Goal: Transaction & Acquisition: Purchase product/service

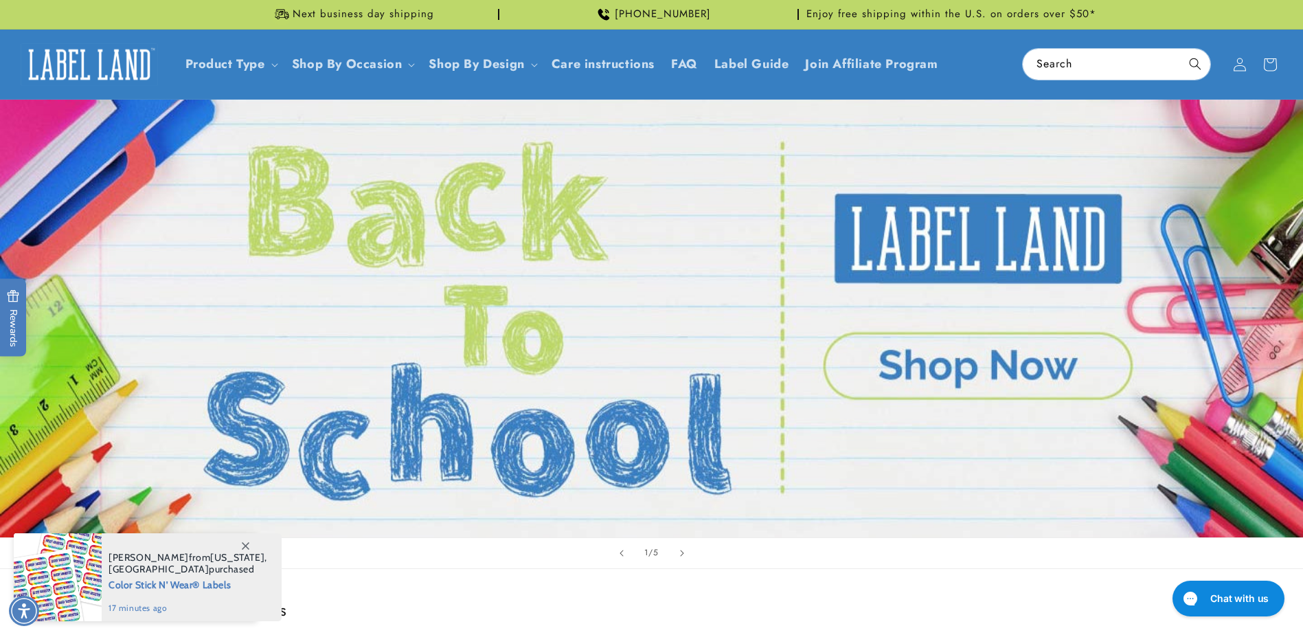
click at [925, 363] on link "Open this option" at bounding box center [651, 318] width 1303 height 437
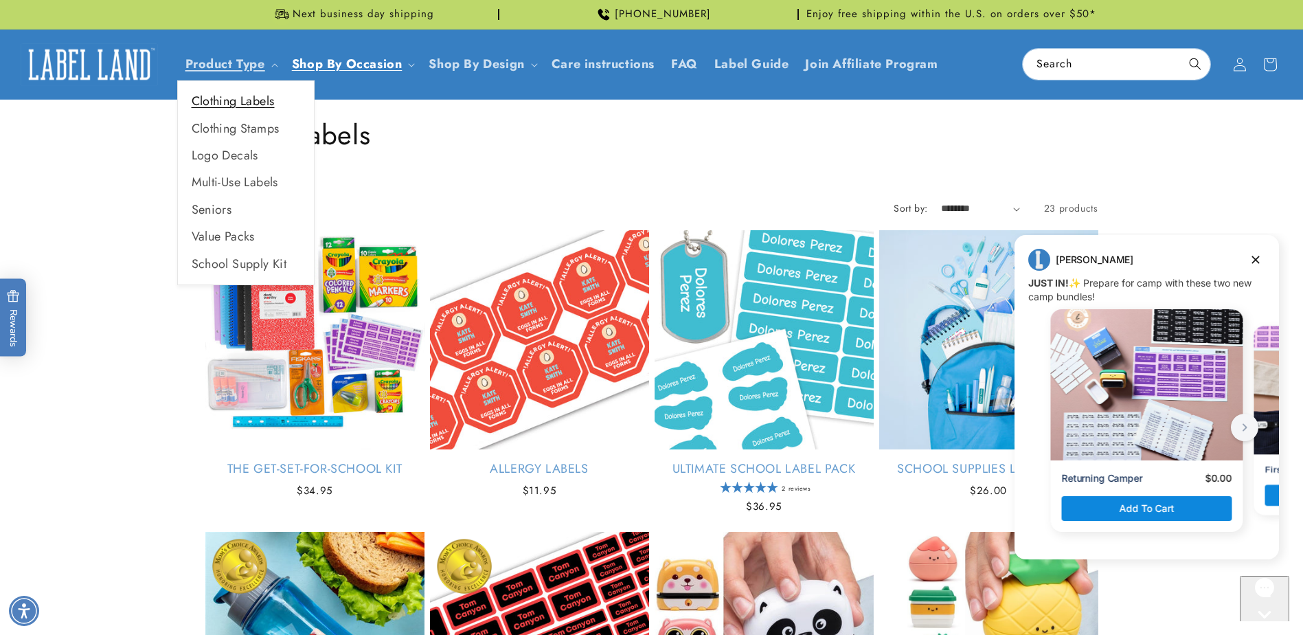
click at [229, 98] on link "Clothing Labels" at bounding box center [246, 101] width 136 height 27
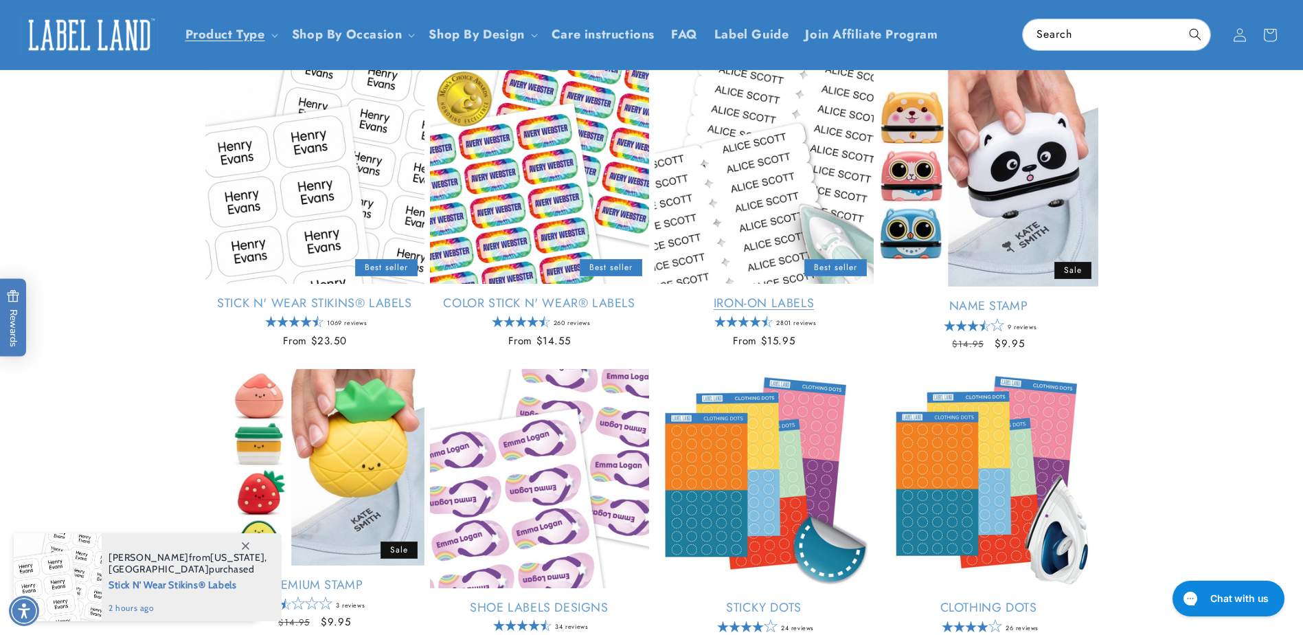
scroll to position [137, 0]
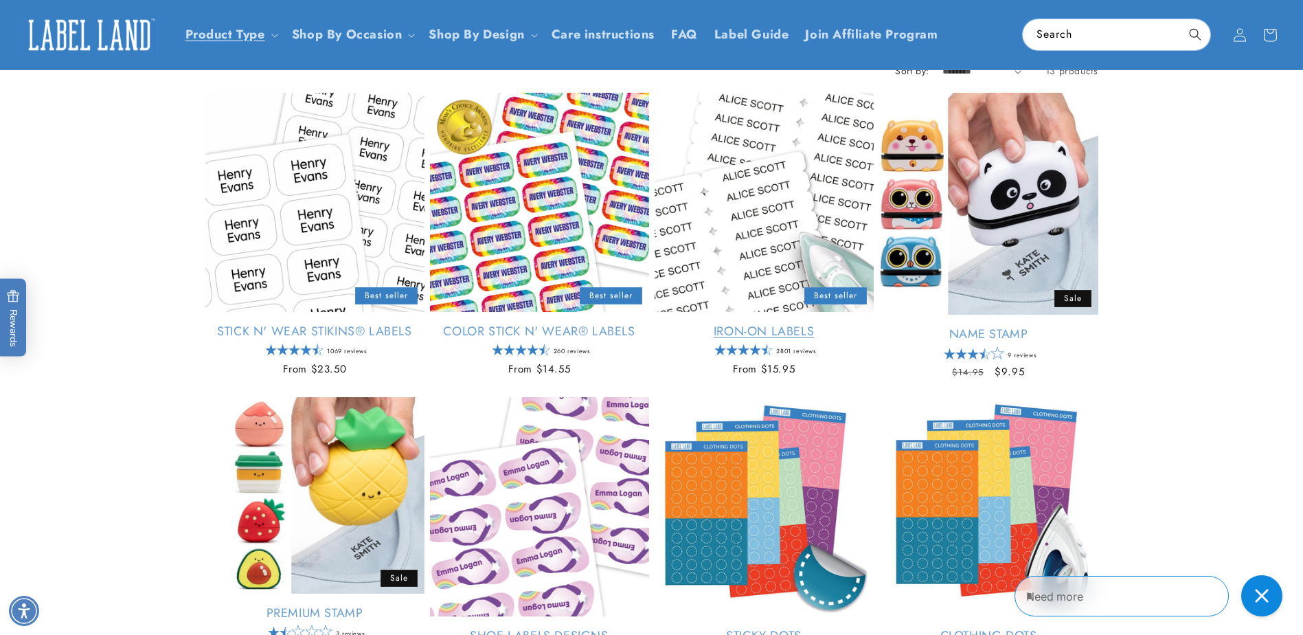
click at [767, 324] on link "Iron-On Labels" at bounding box center [764, 332] width 219 height 16
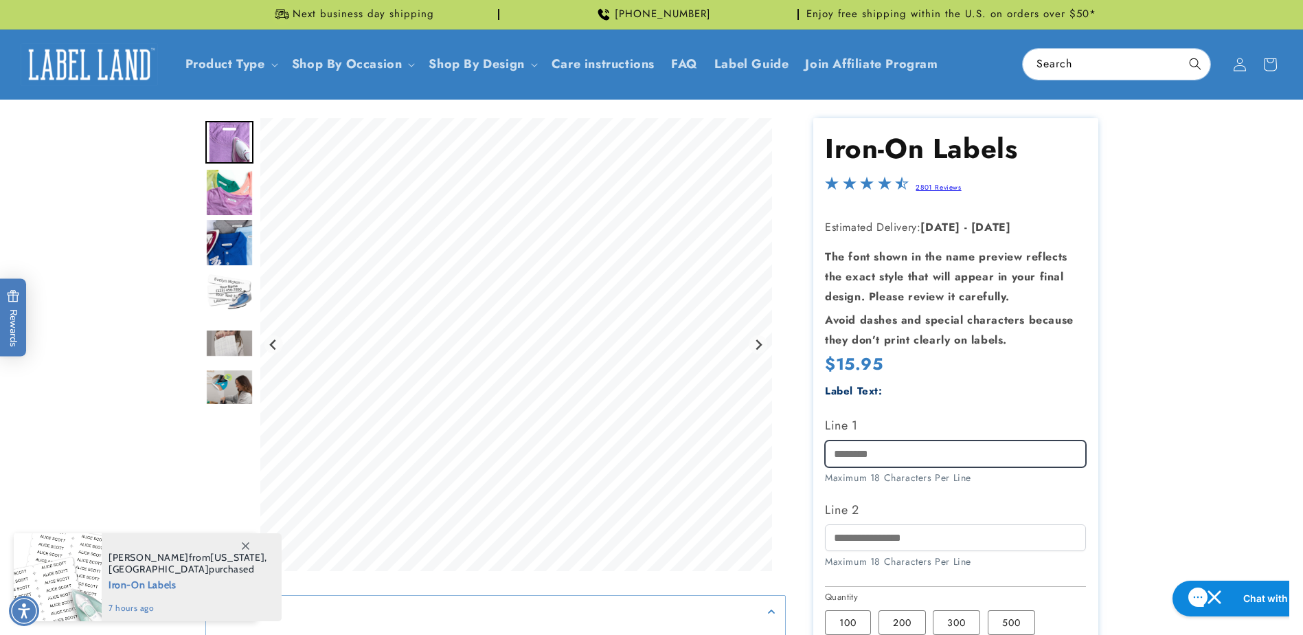
click at [896, 453] on input "Line 1" at bounding box center [955, 453] width 261 height 27
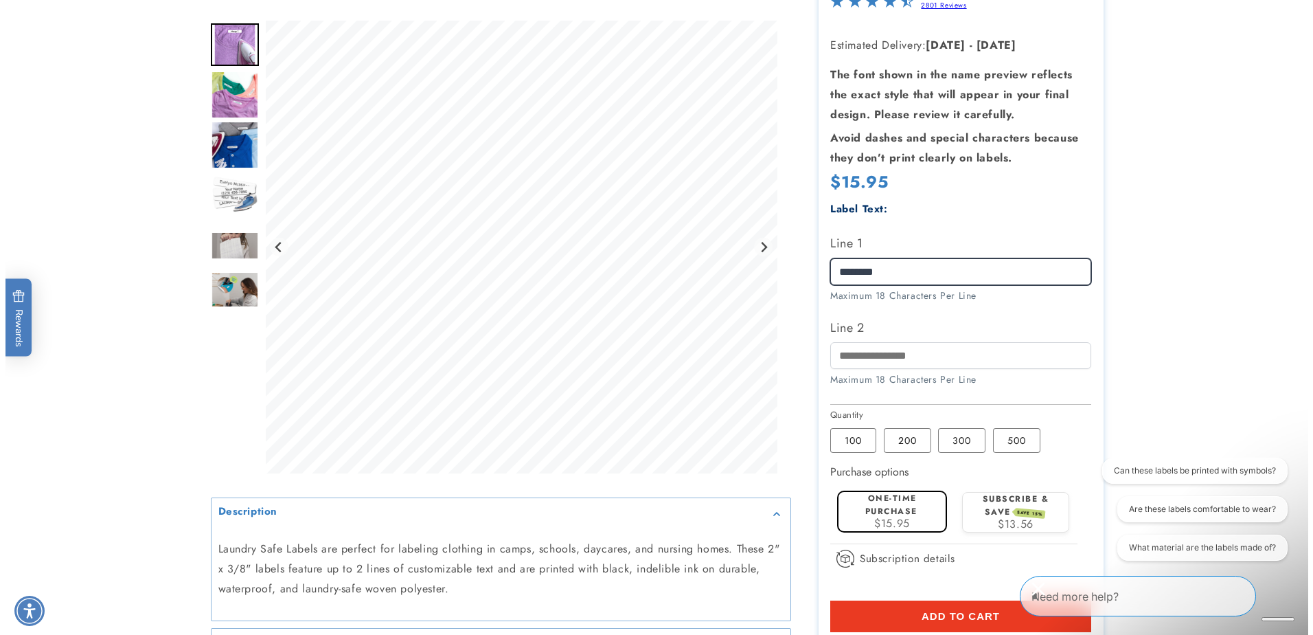
scroll to position [206, 0]
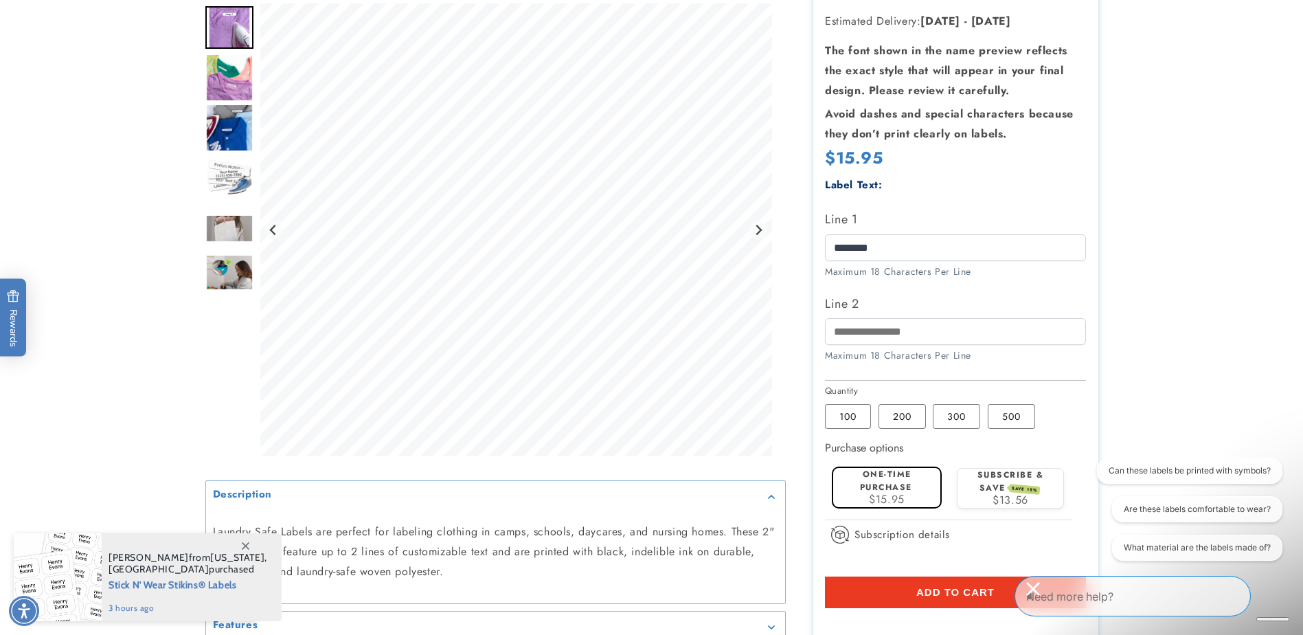
click at [955, 591] on span "Add to cart" at bounding box center [955, 592] width 78 height 12
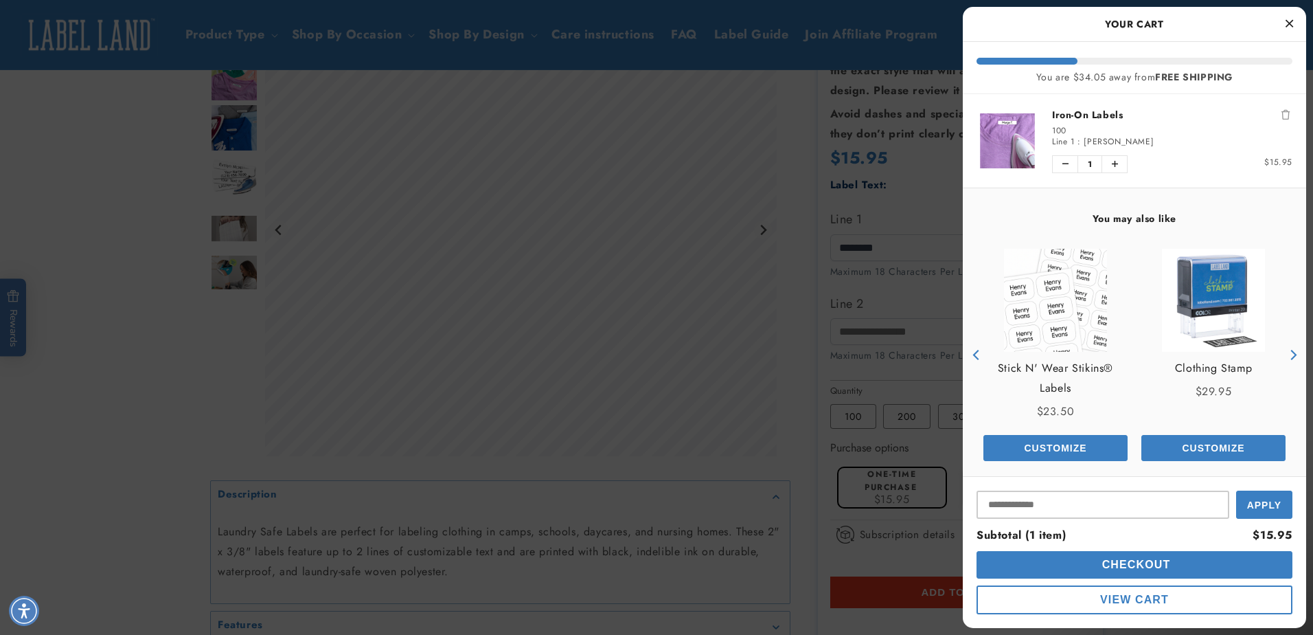
click at [1293, 20] on icon "Close Cart" at bounding box center [1290, 23] width 8 height 12
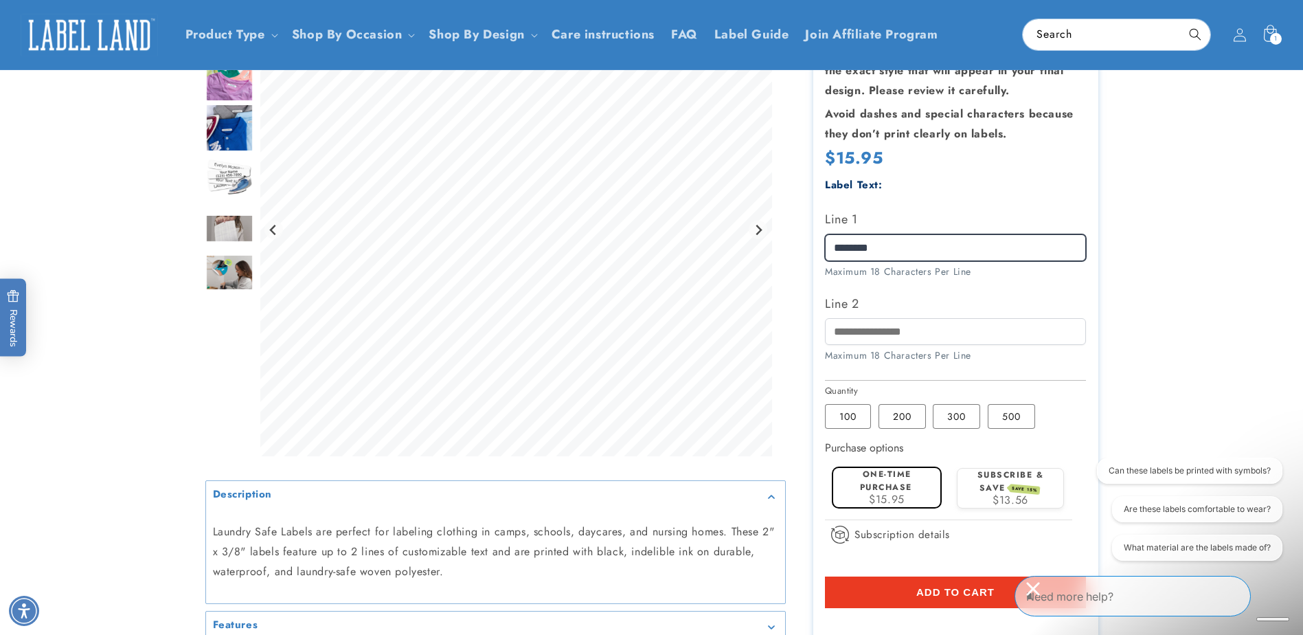
drag, startPoint x: 894, startPoint y: 242, endPoint x: 806, endPoint y: 250, distance: 87.6
click at [806, 250] on div "Iron-On Labels Iron-On Labels 2801 Reviews Estimated Delivery: Sep 29 - Oct 03 …" at bounding box center [942, 316] width 313 height 808
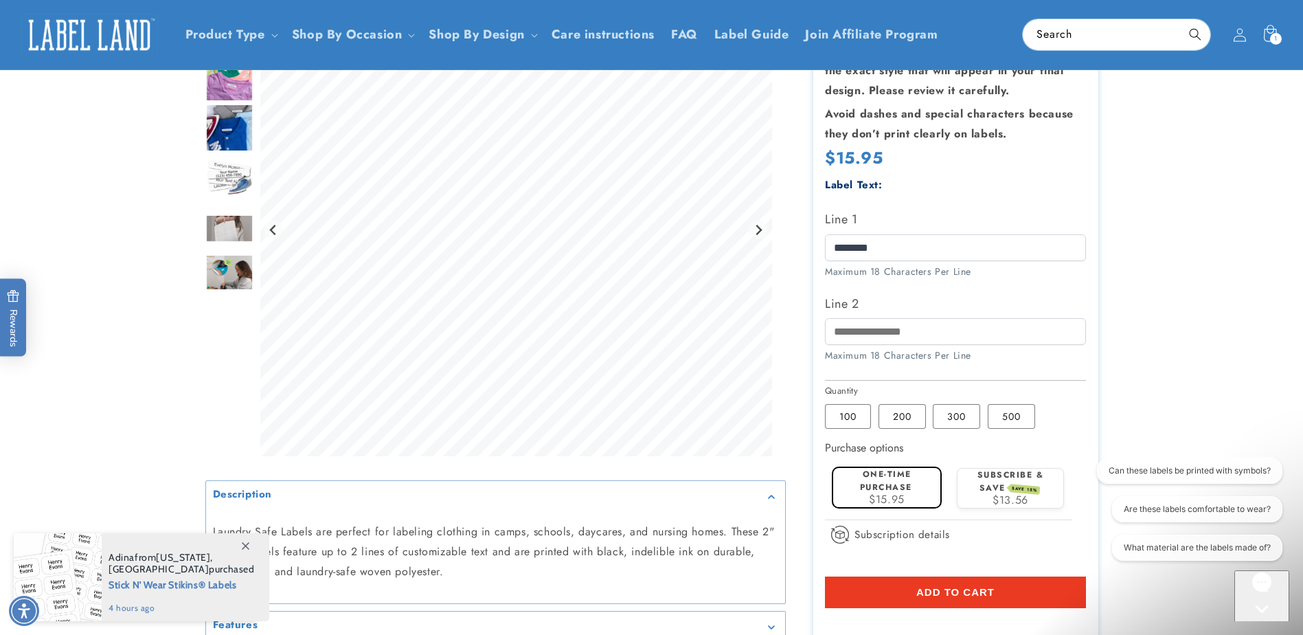
click at [935, 591] on span "Add to cart" at bounding box center [955, 592] width 78 height 12
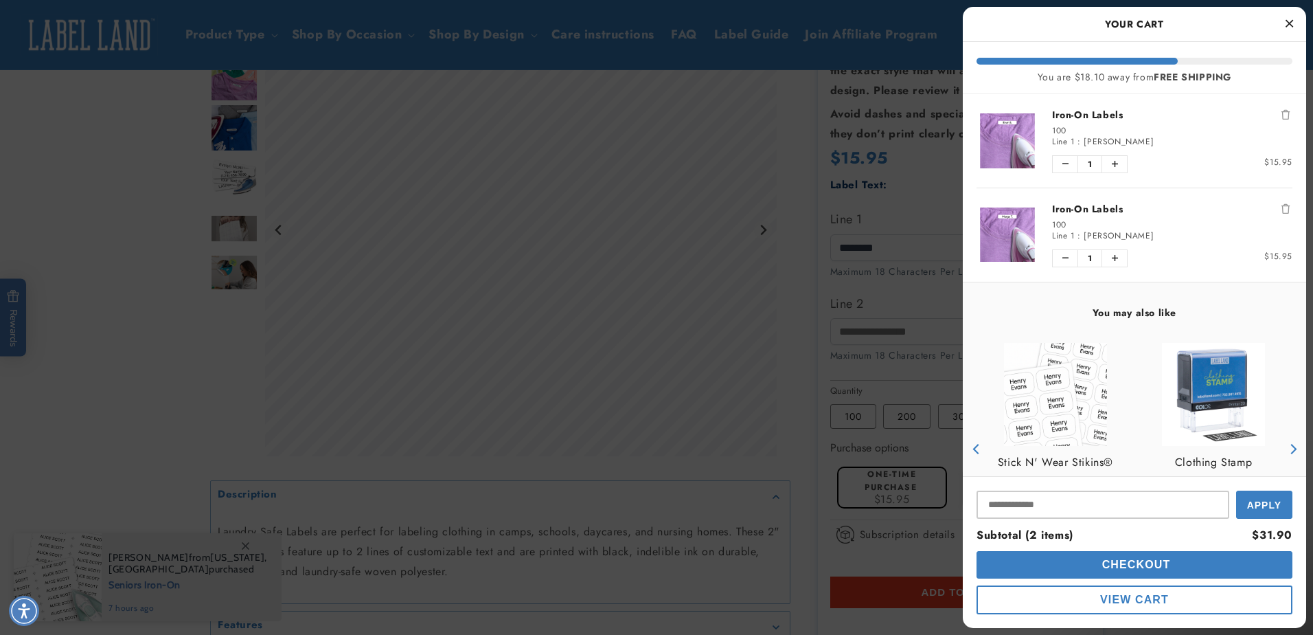
click at [1287, 23] on icon "Close Cart" at bounding box center [1290, 23] width 8 height 12
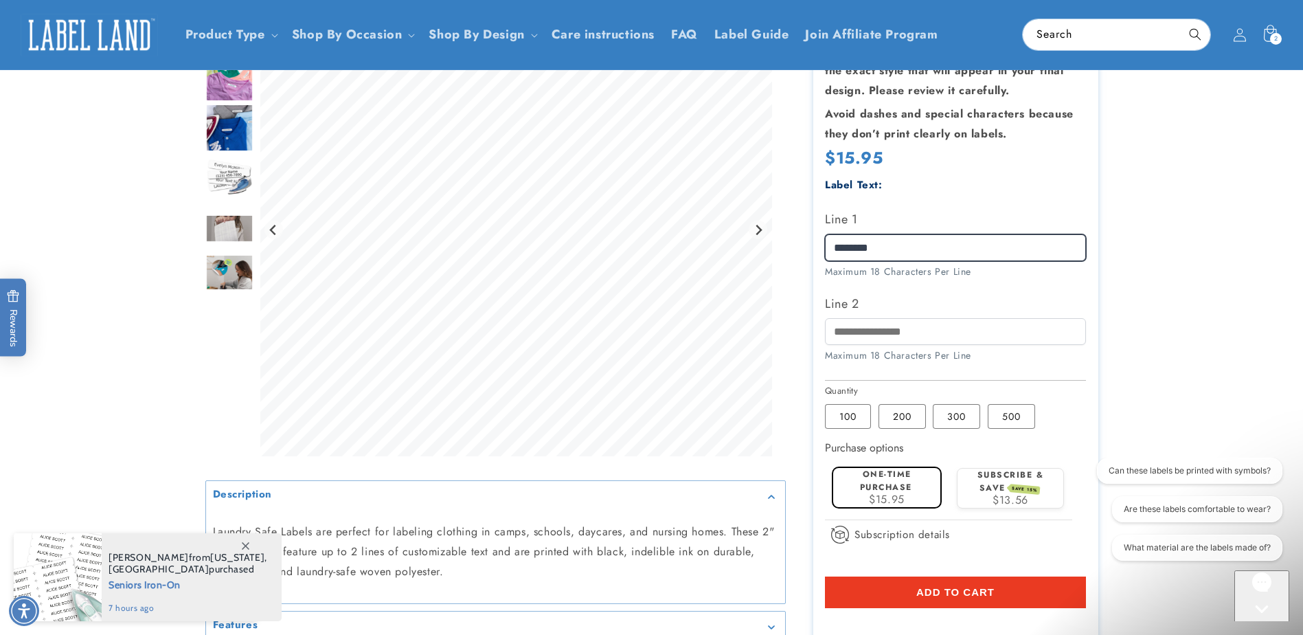
drag, startPoint x: 892, startPoint y: 254, endPoint x: 807, endPoint y: 247, distance: 85.4
click at [807, 247] on div "Iron-On Labels Iron-On Labels 2801 Reviews Estimated Delivery: Sep 29 - Oct 03 …" at bounding box center [942, 316] width 313 height 808
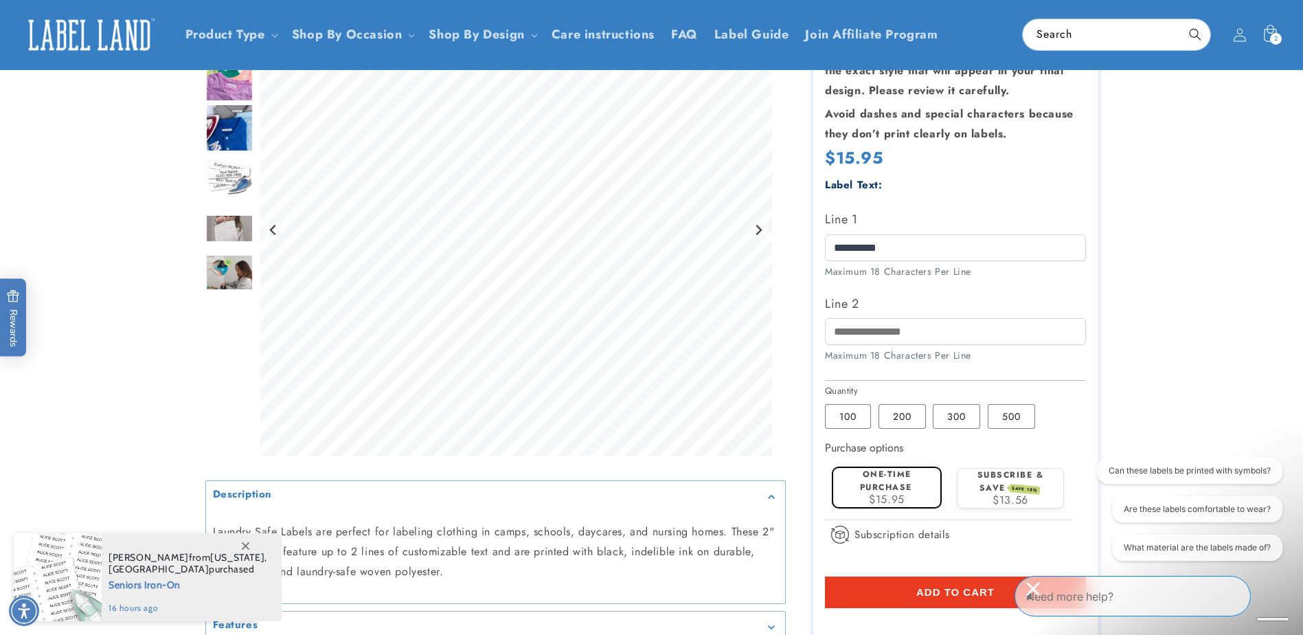
click at [925, 591] on span "Add to cart" at bounding box center [955, 592] width 78 height 12
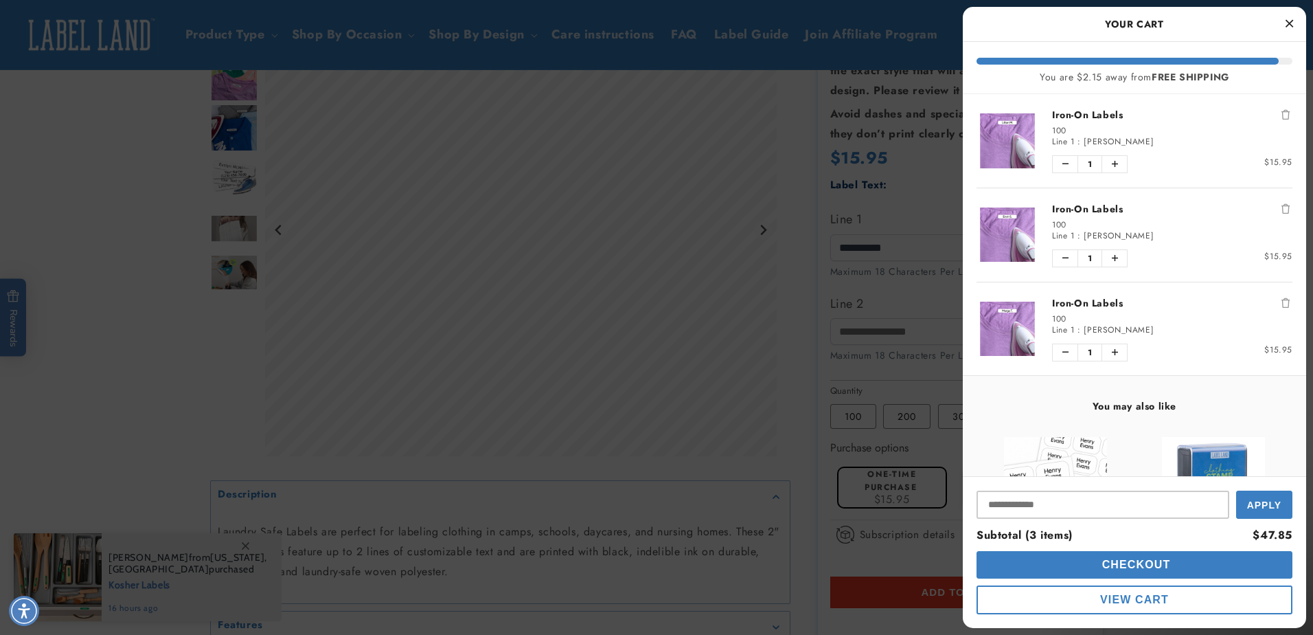
click at [1289, 25] on icon "Close Cart" at bounding box center [1290, 23] width 8 height 12
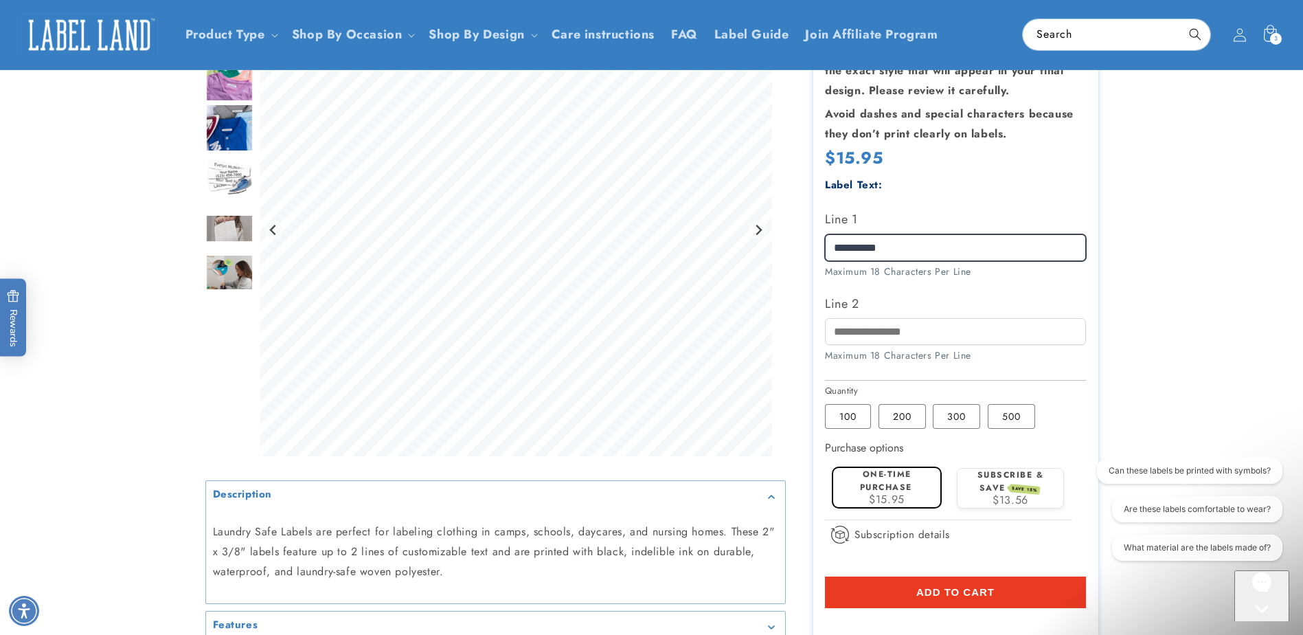
drag, startPoint x: 889, startPoint y: 248, endPoint x: 790, endPoint y: 247, distance: 99.6
click at [790, 247] on div "Iron-On Labels Iron-On Labels 2801 Reviews Estimated Delivery: Sep 29 - Oct 03 …" at bounding box center [942, 316] width 313 height 808
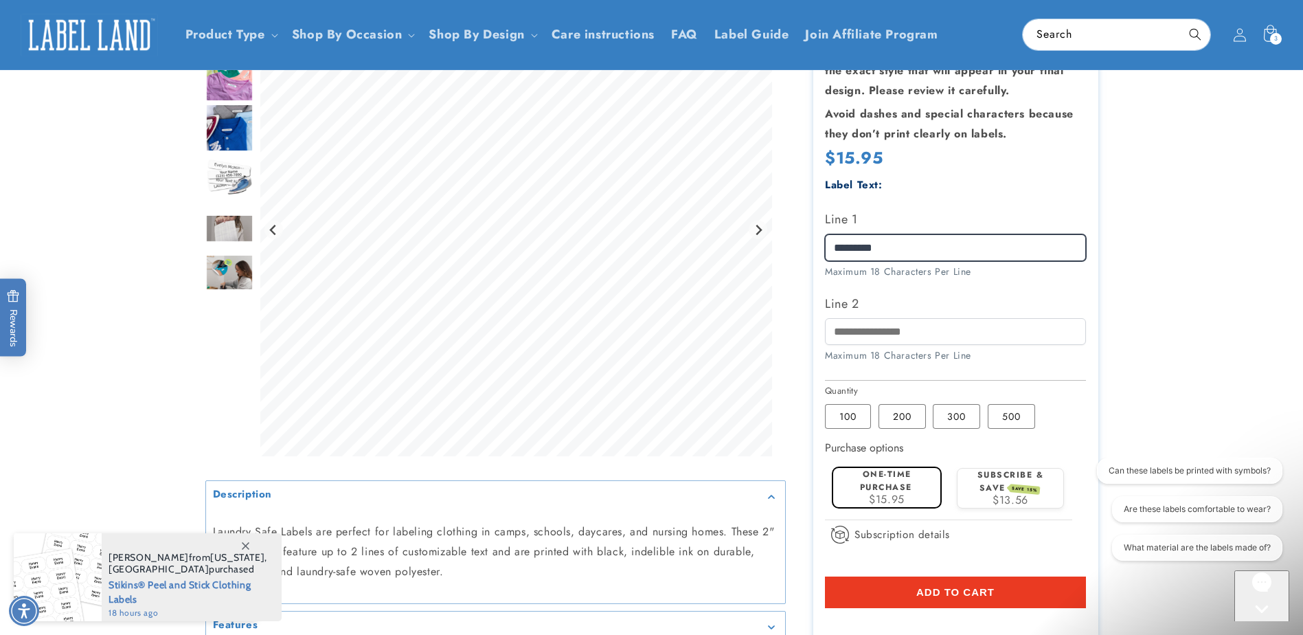
type input "*********"
click at [946, 595] on span "Add to cart" at bounding box center [955, 592] width 78 height 12
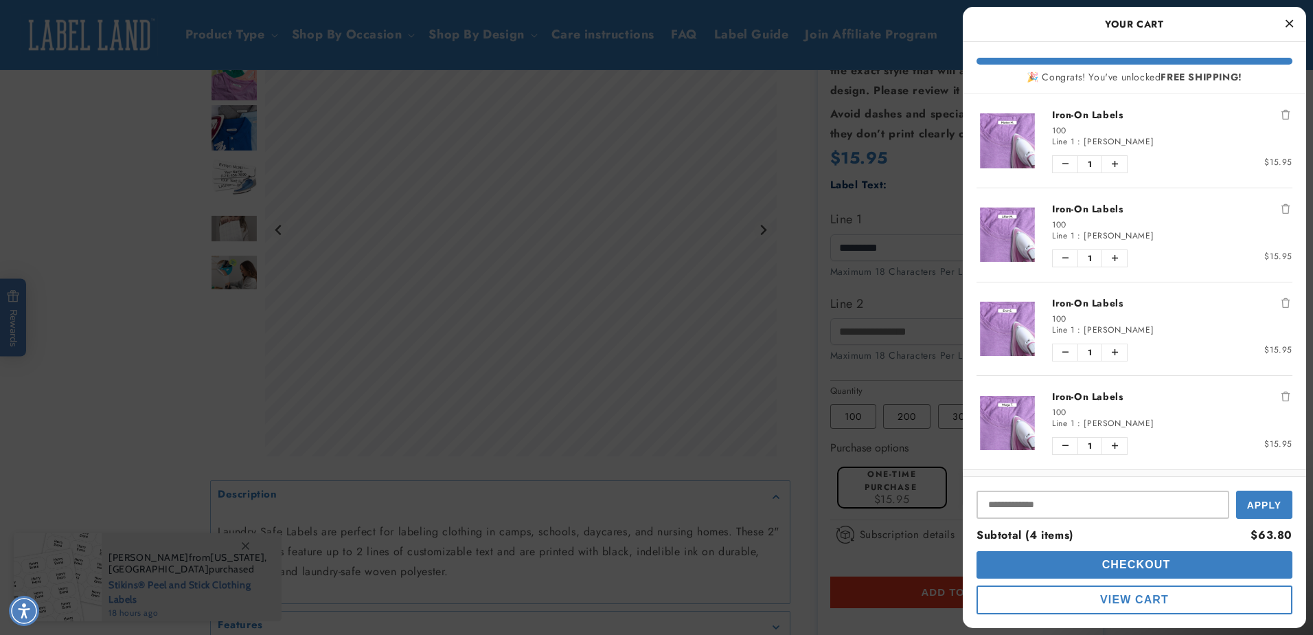
click at [1144, 567] on span "Checkout" at bounding box center [1135, 564] width 72 height 12
